Goal: Task Accomplishment & Management: Use online tool/utility

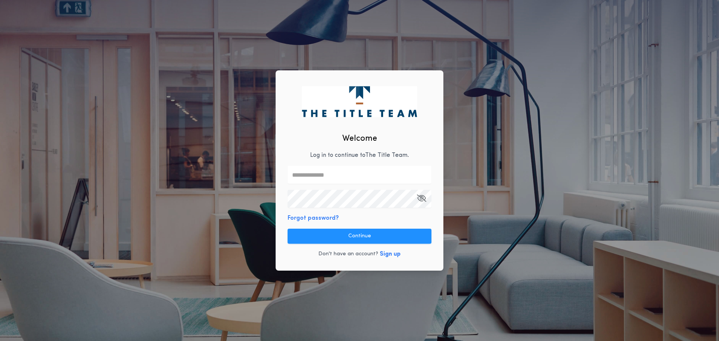
click at [380, 161] on div "Welcome Log in to continue to The Title Team . Forgot password? Continue Don't …" at bounding box center [360, 170] width 168 height 201
drag, startPoint x: 379, startPoint y: 171, endPoint x: 384, endPoint y: 164, distance: 8.3
click at [381, 169] on input "text" at bounding box center [360, 175] width 144 height 18
type input "**********"
click at [359, 188] on div "**********" at bounding box center [360, 170] width 168 height 201
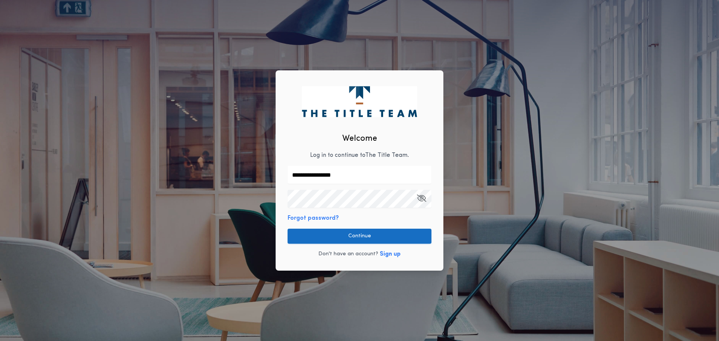
click at [354, 236] on button "Continue" at bounding box center [360, 236] width 144 height 15
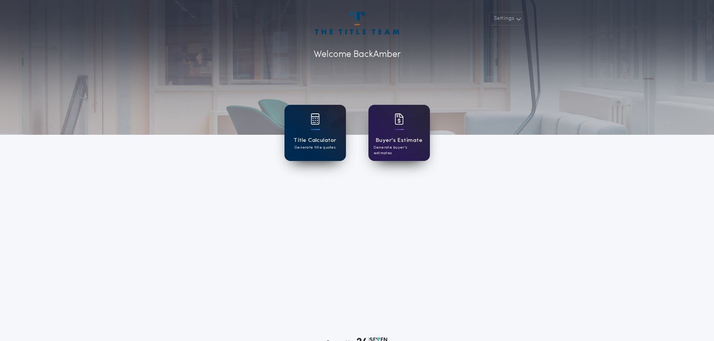
click at [294, 157] on div "Title Calculator Generate title quotes" at bounding box center [314, 133] width 61 height 56
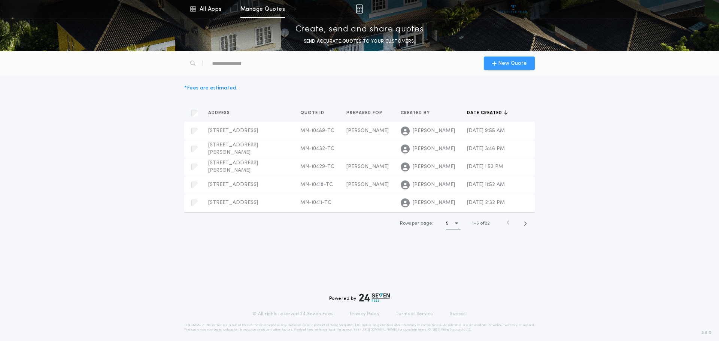
click at [511, 66] on span "New Quote" at bounding box center [512, 64] width 29 height 8
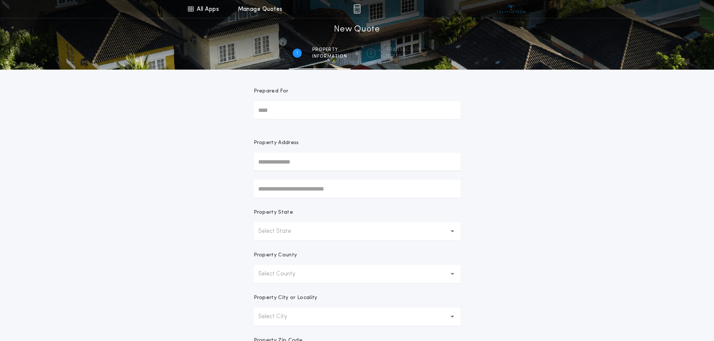
drag, startPoint x: 355, startPoint y: 166, endPoint x: 351, endPoint y: 168, distance: 4.9
click at [351, 168] on input "text" at bounding box center [357, 162] width 207 height 18
click at [353, 175] on button "[STREET_ADDRESS]" at bounding box center [357, 176] width 207 height 11
type input "**********"
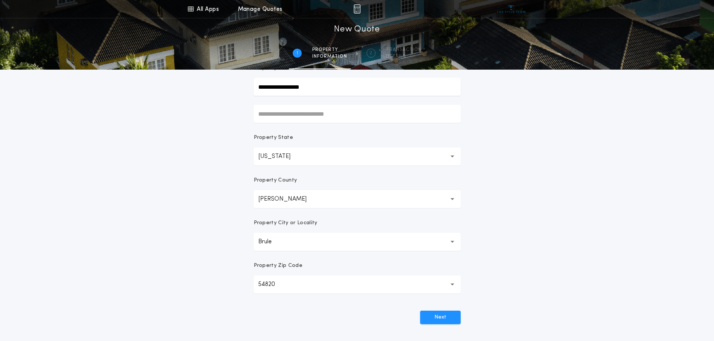
scroll to position [147, 0]
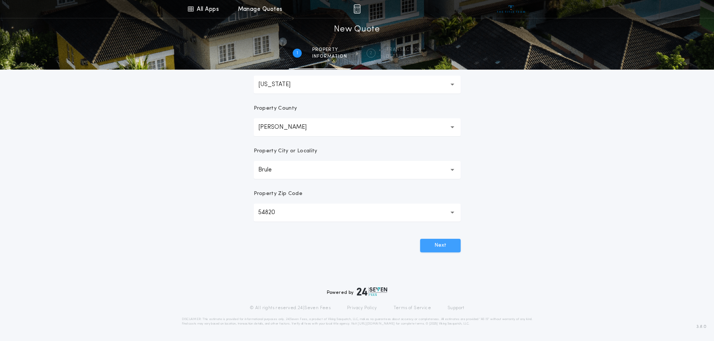
click at [443, 245] on button "Next" at bounding box center [440, 245] width 40 height 13
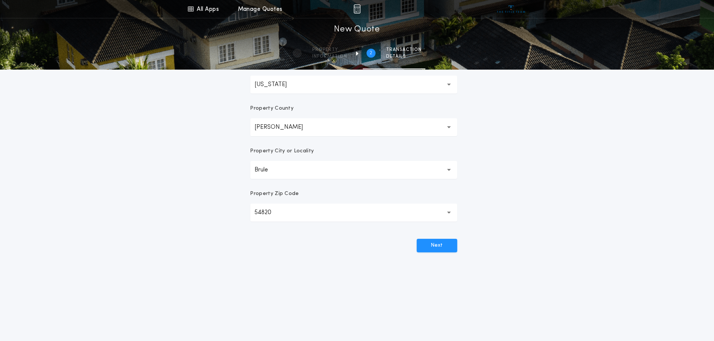
scroll to position [0, 0]
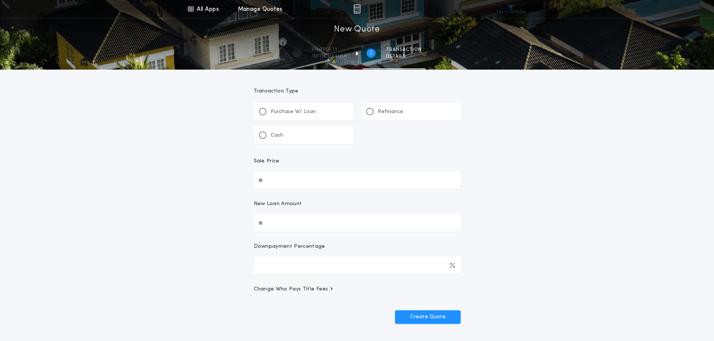
click at [427, 115] on div "Refinance" at bounding box center [411, 112] width 100 height 18
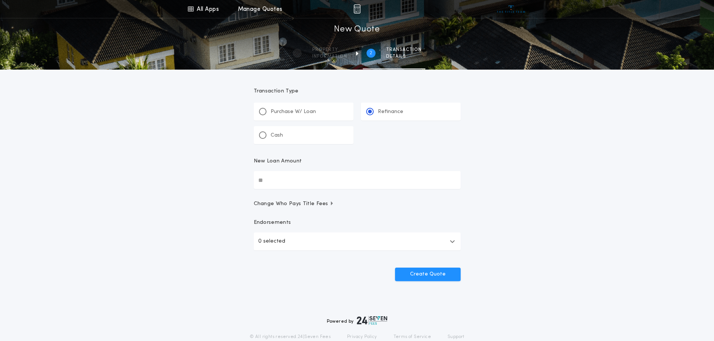
click at [327, 180] on input "New Loan Amount" at bounding box center [357, 180] width 207 height 18
type input "********"
click at [434, 273] on button "Create Quote" at bounding box center [428, 274] width 66 height 13
click at [389, 242] on button "0 selected" at bounding box center [357, 242] width 207 height 18
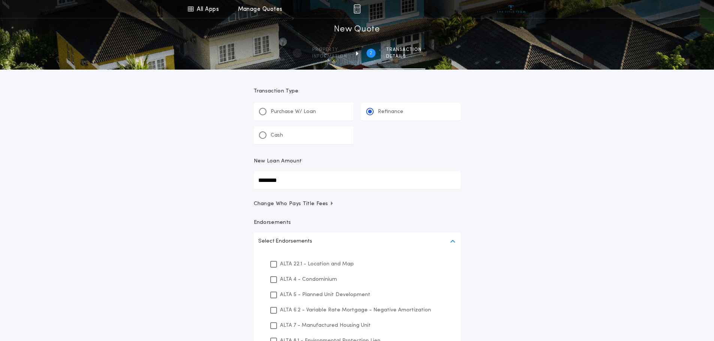
scroll to position [75, 0]
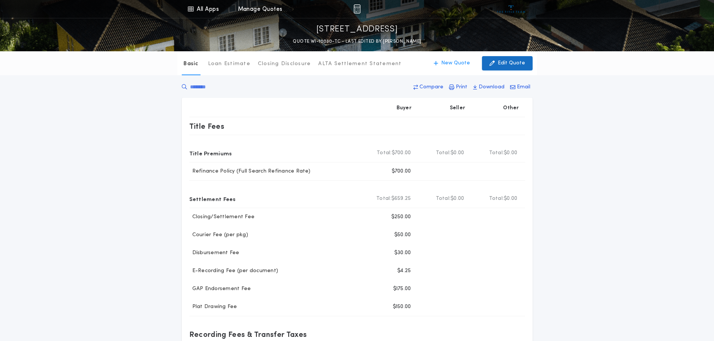
click at [508, 63] on p "Edit Quote" at bounding box center [511, 63] width 27 height 7
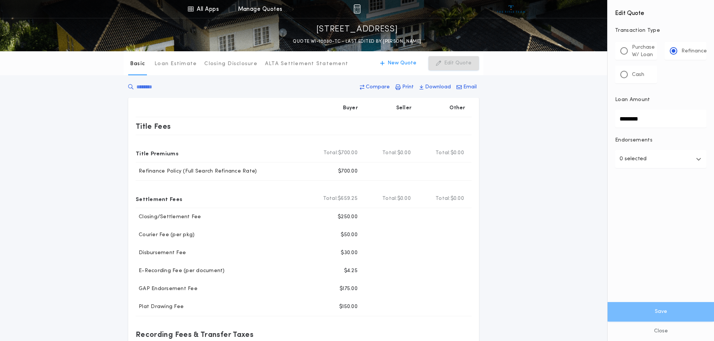
click at [696, 159] on icon "button" at bounding box center [698, 159] width 5 height 6
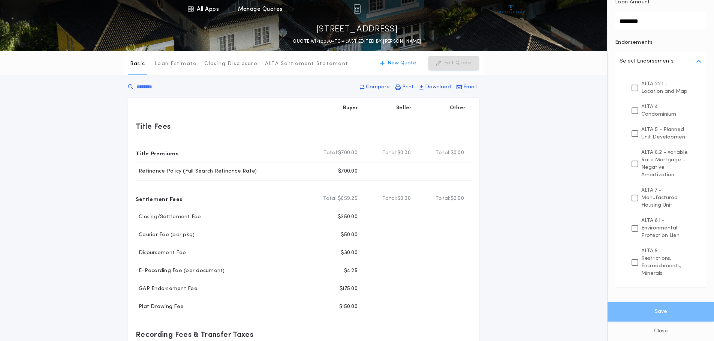
scroll to position [75, 0]
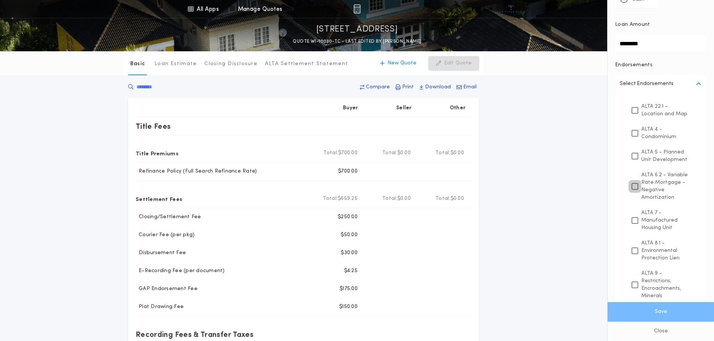
click at [632, 189] on icon at bounding box center [634, 186] width 4 height 5
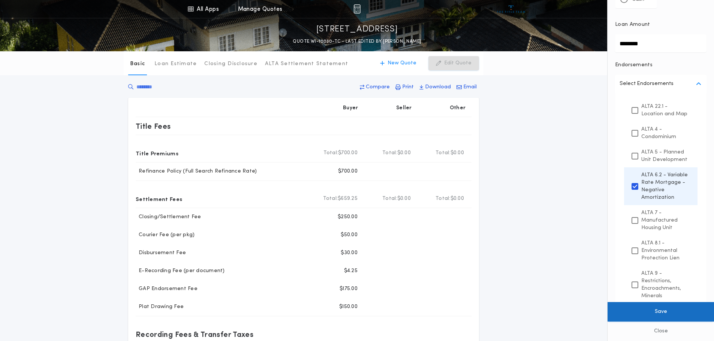
click at [678, 312] on button "Save" at bounding box center [660, 311] width 106 height 19
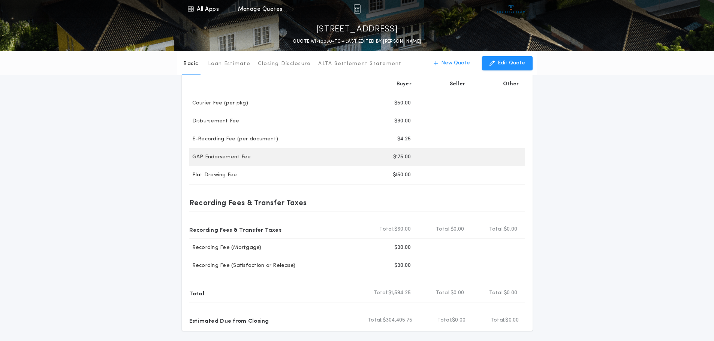
scroll to position [37, 0]
